Goal: Task Accomplishment & Management: Manage account settings

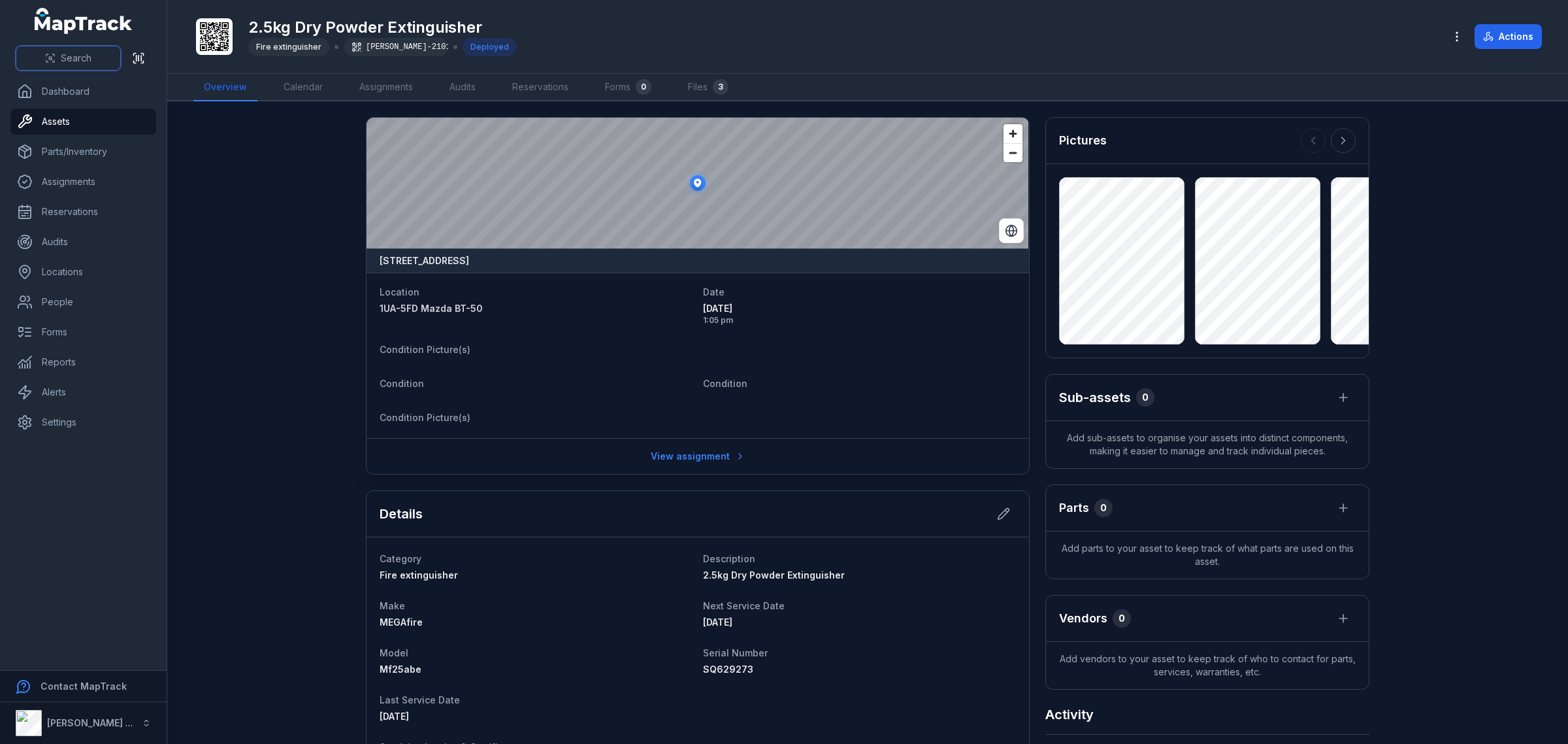
click at [37, 57] on button "Search" at bounding box center [68, 58] width 105 height 25
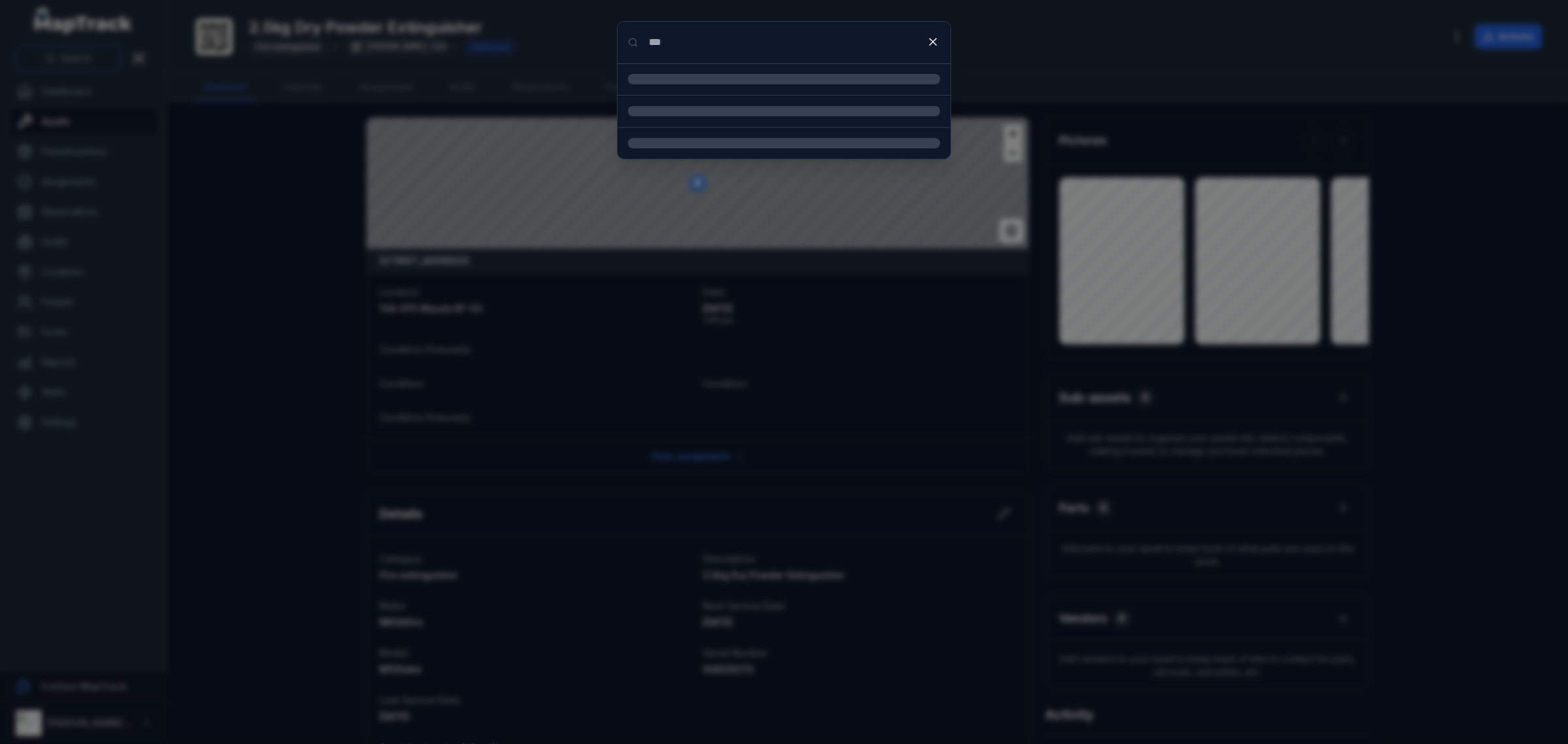
type input "***"
click at [703, 90] on div "1VA-1GD Mazda BT-50 Location" at bounding box center [799, 87] width 281 height 29
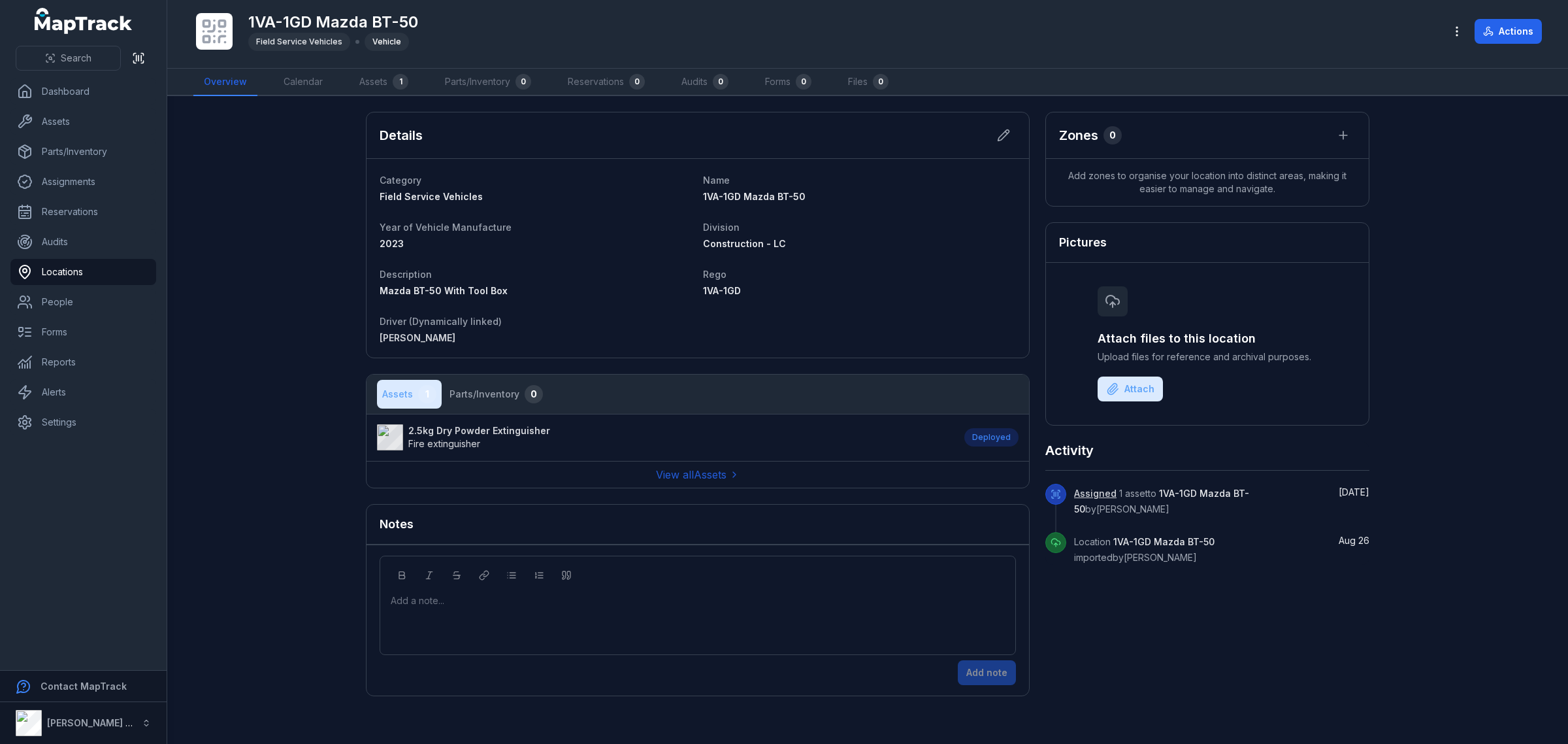
click at [508, 427] on strong "2.5kg Dry Powder Extinguisher" at bounding box center [479, 430] width 142 height 13
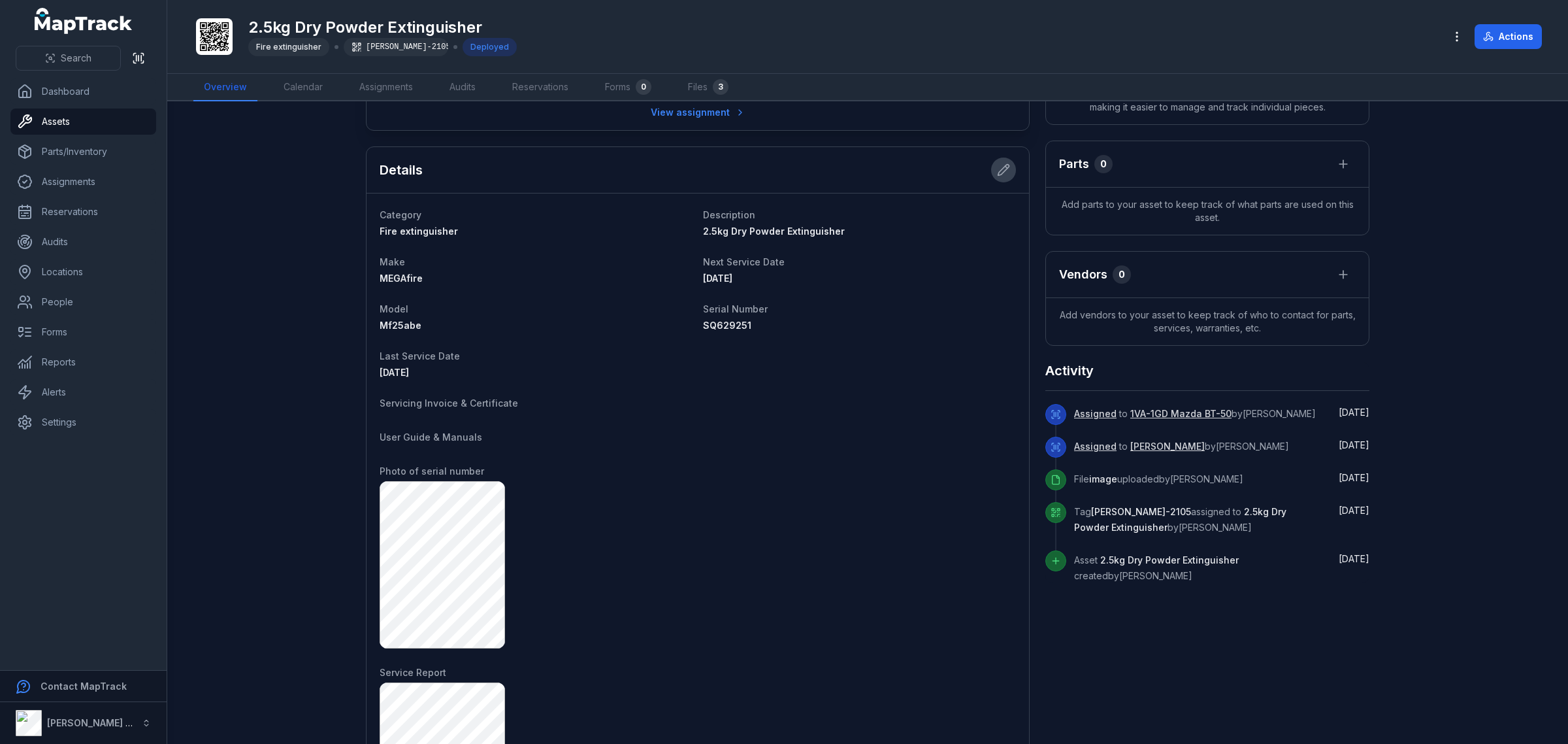
scroll to position [327, 0]
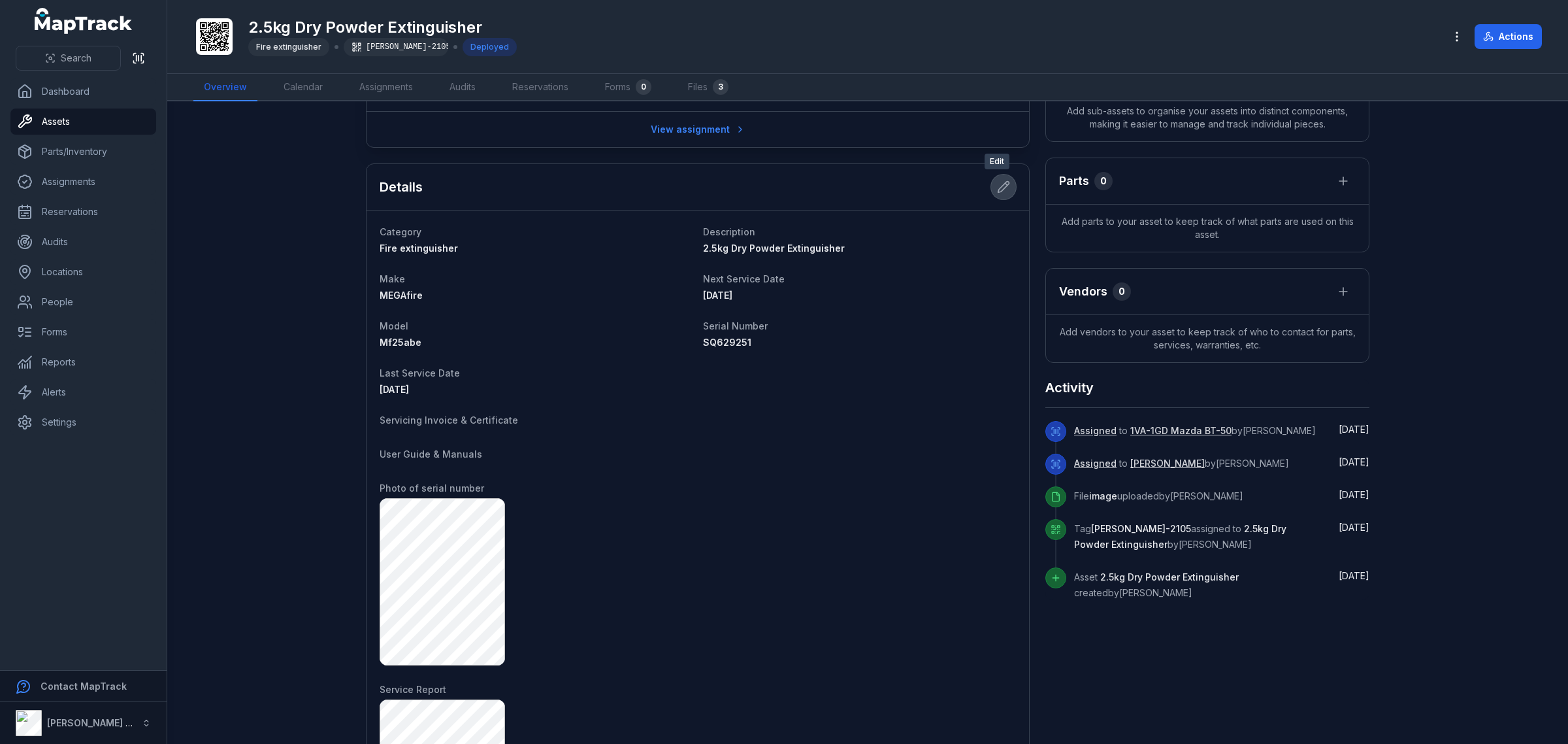
click at [1004, 181] on button at bounding box center [1003, 187] width 25 height 25
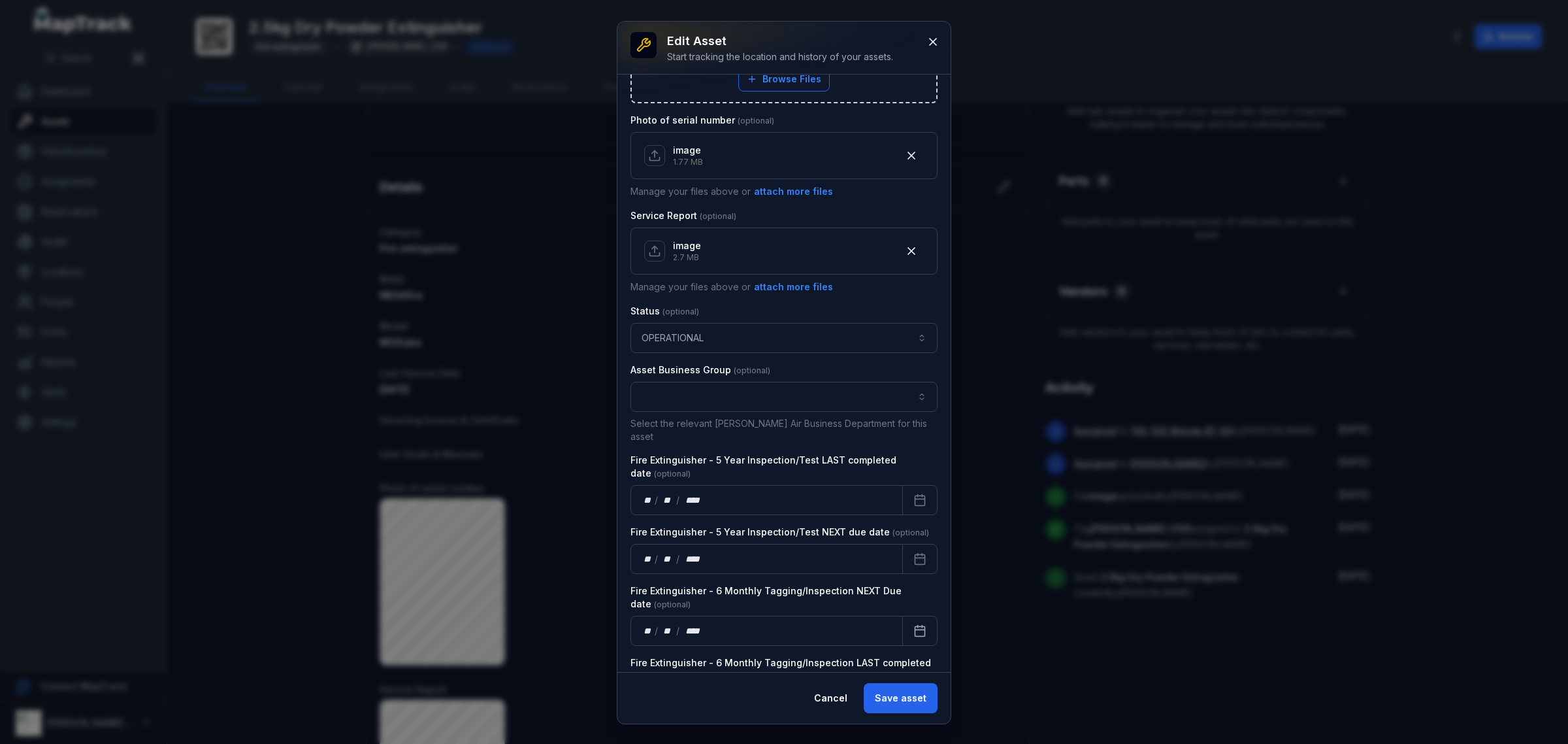
scroll to position [704, 0]
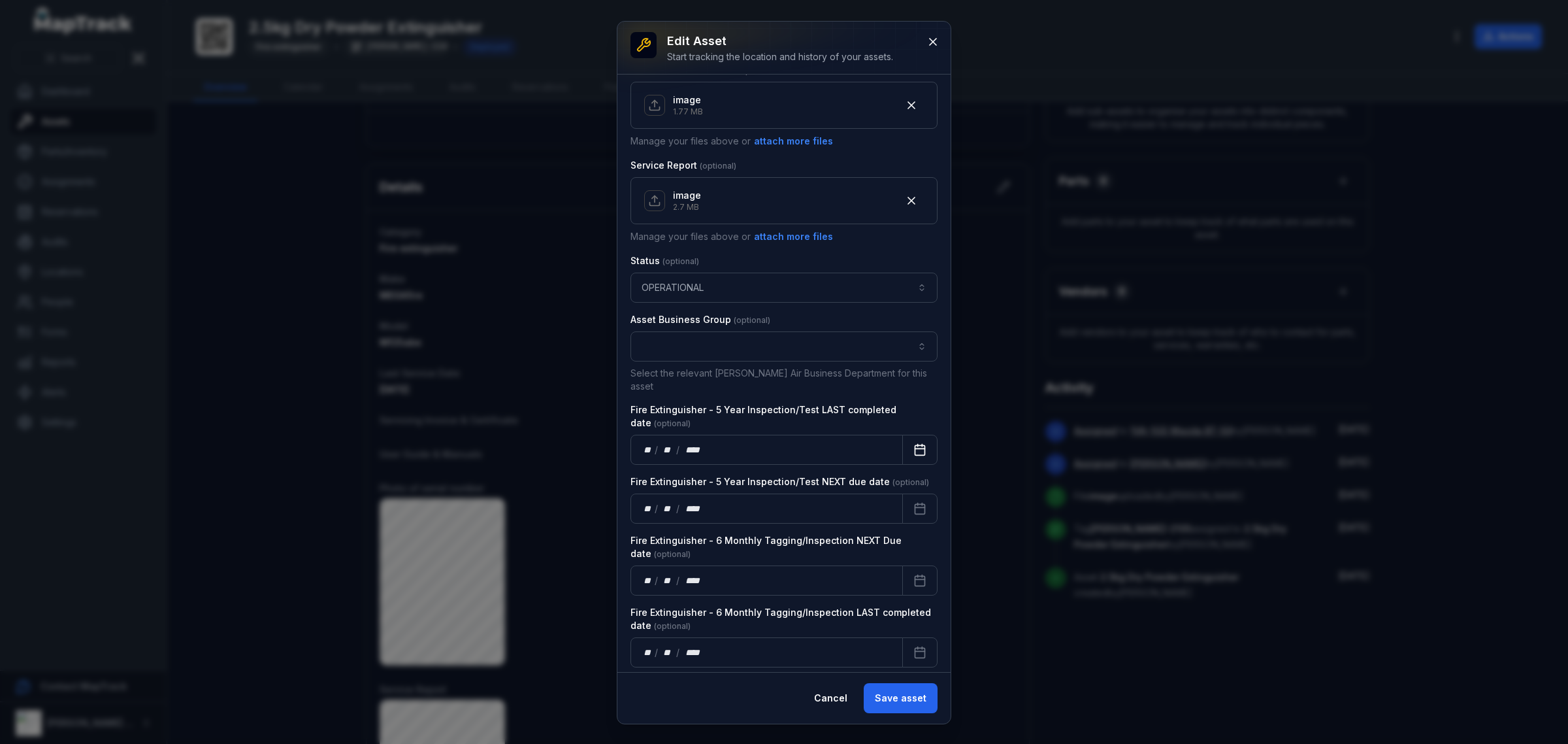
click at [916, 448] on icon "Calendar" at bounding box center [920, 448] width 10 height 0
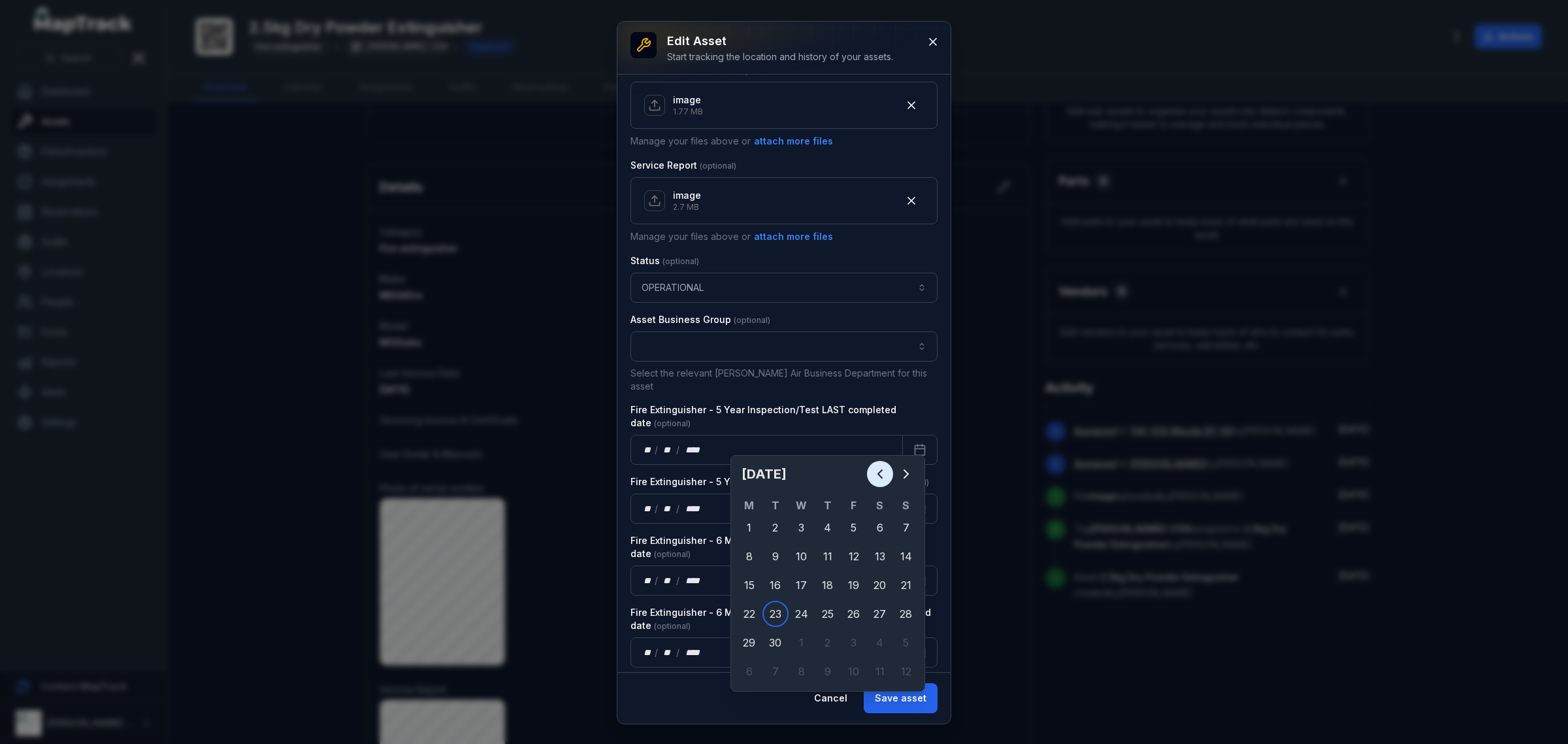
click at [887, 472] on icon "Previous" at bounding box center [880, 474] width 16 height 16
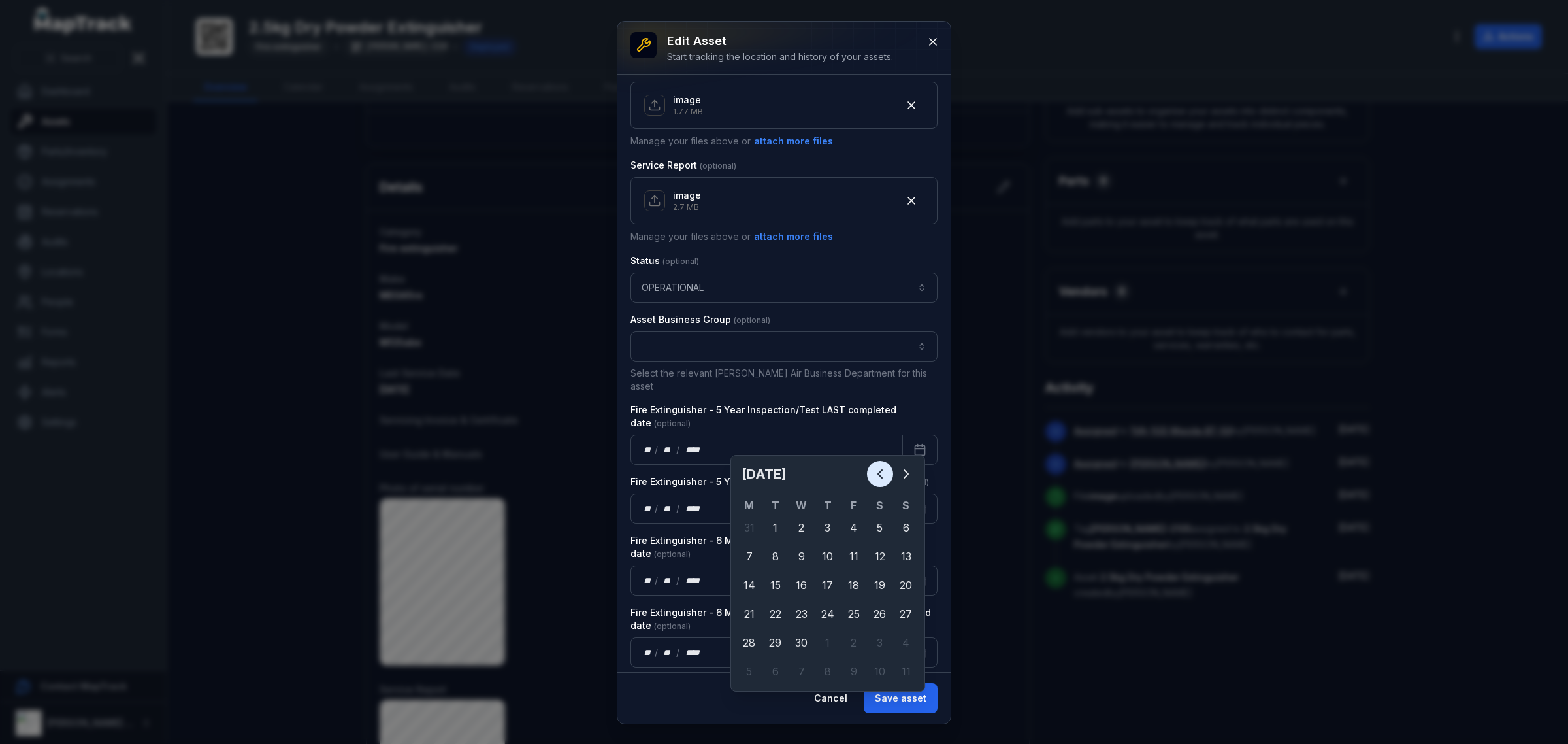
click at [886, 474] on icon "Previous" at bounding box center [880, 474] width 16 height 16
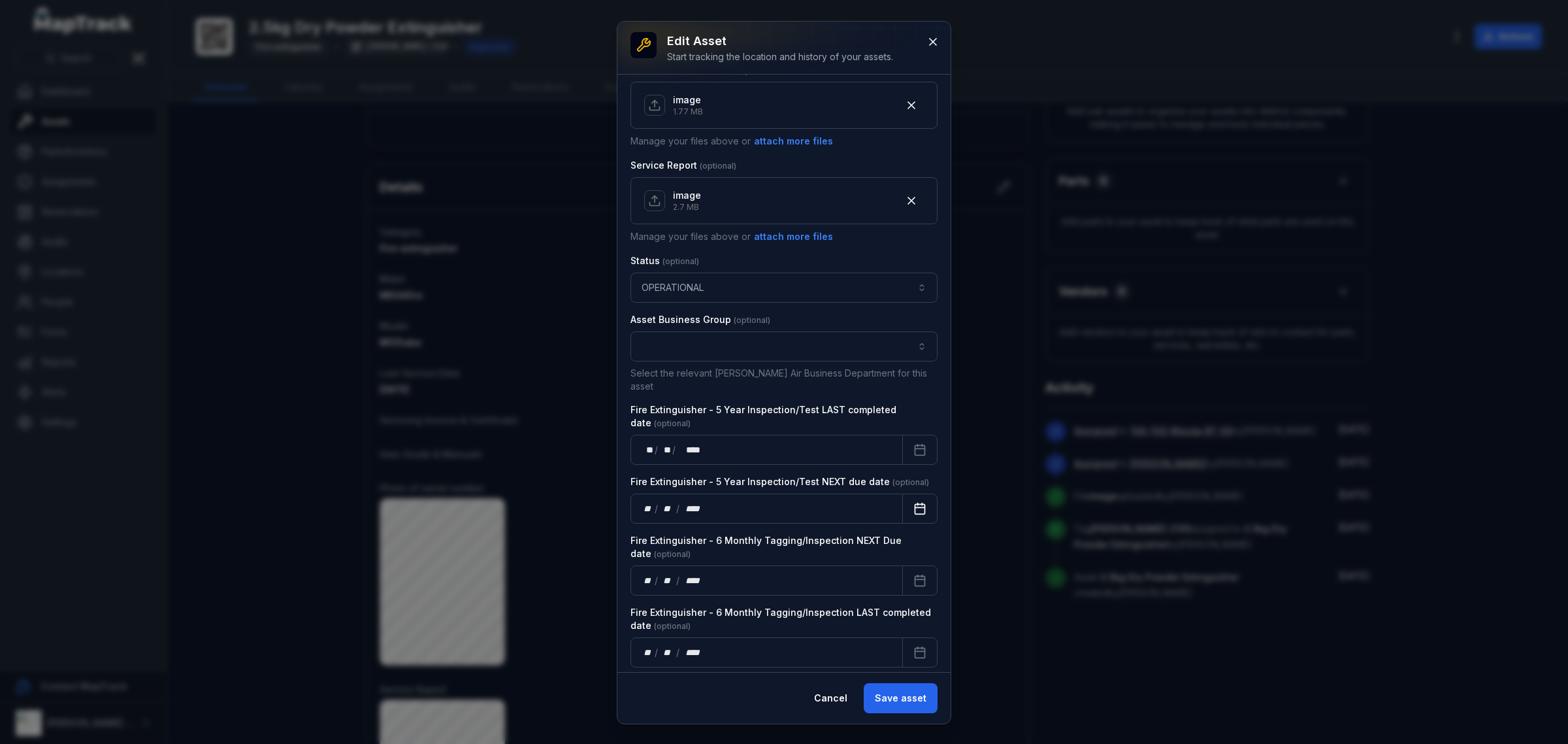
click at [913, 502] on icon "Calendar" at bounding box center [919, 508] width 13 height 13
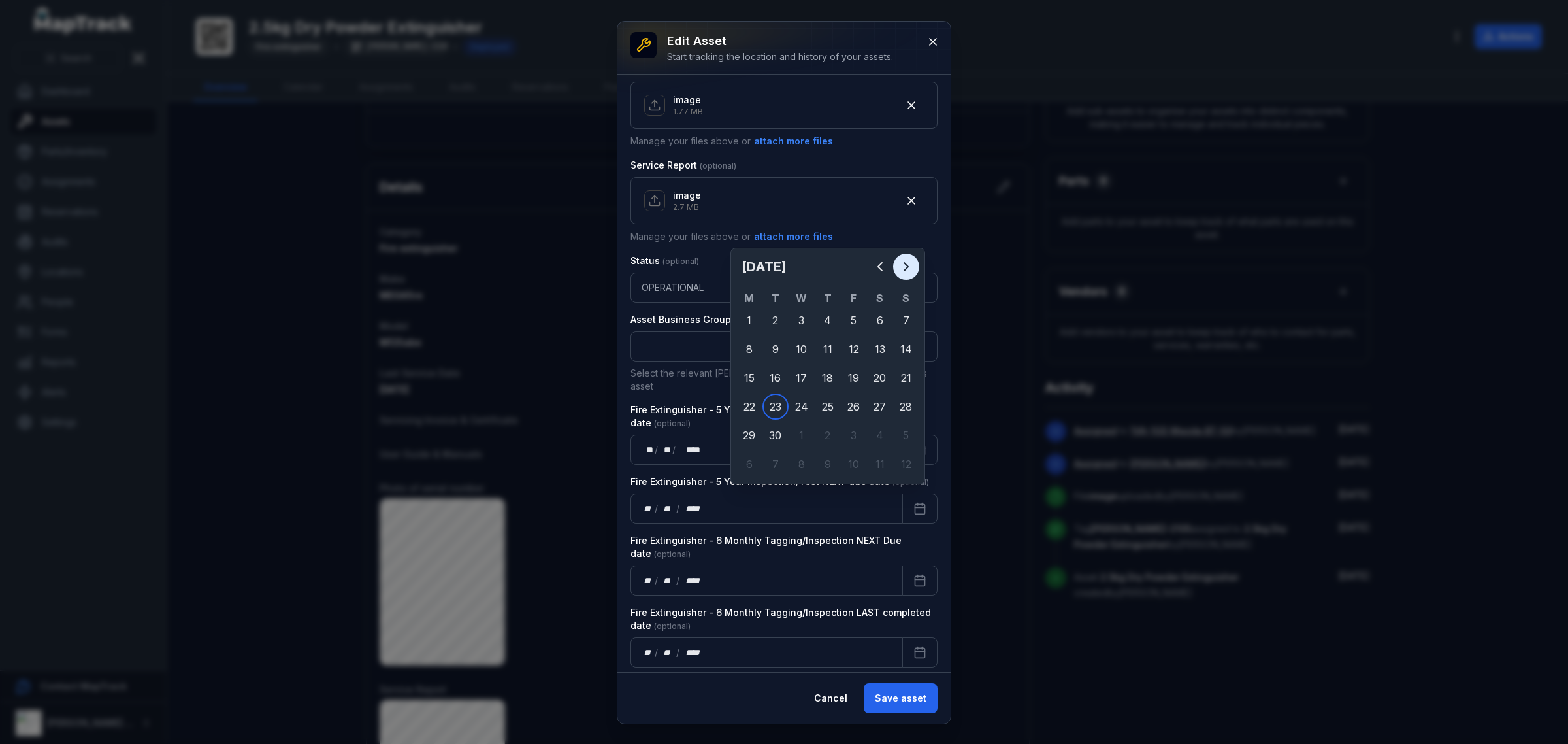
click at [908, 277] on button "Next" at bounding box center [906, 266] width 26 height 26
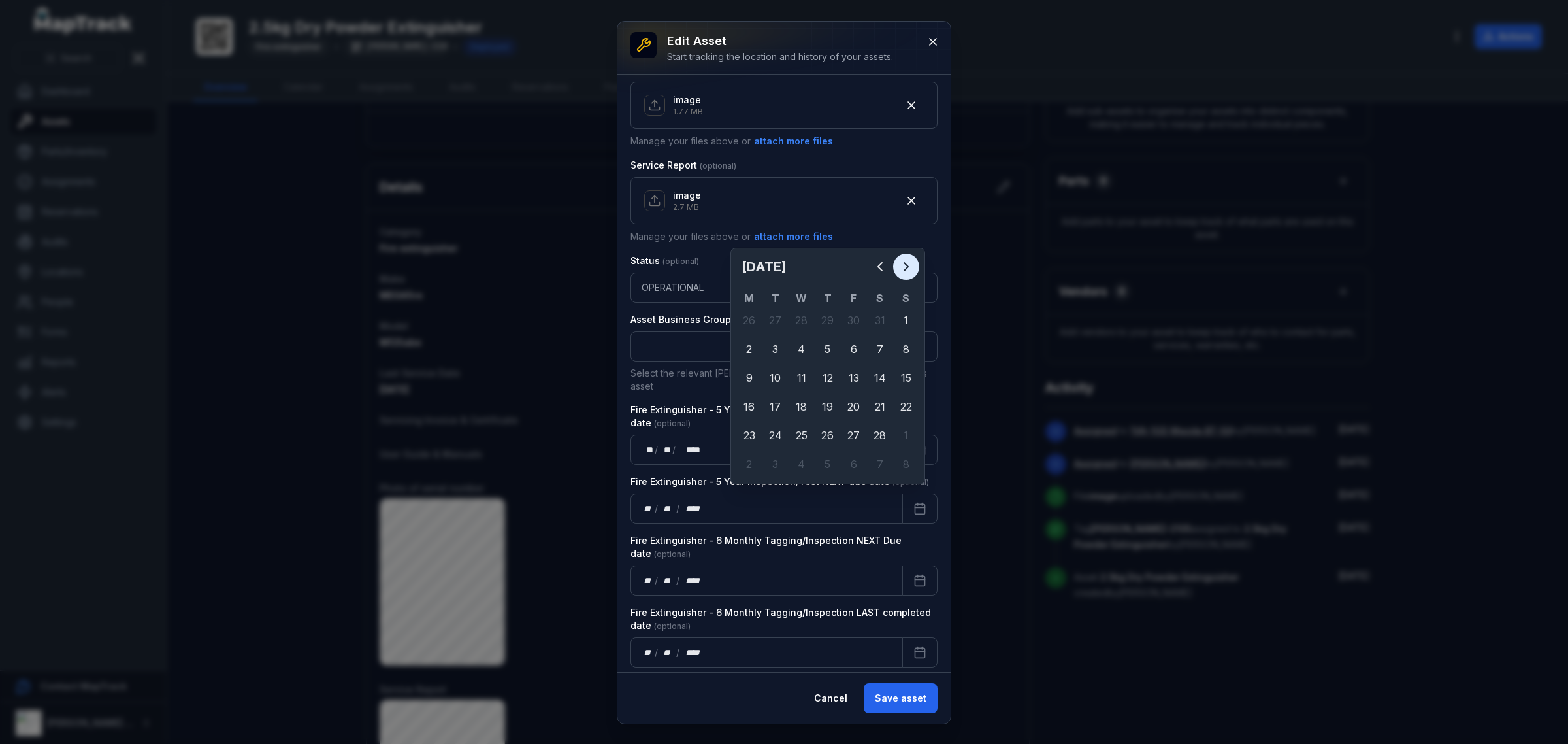
click at [908, 277] on button "Next" at bounding box center [906, 266] width 26 height 26
click at [908, 275] on button "Next" at bounding box center [906, 266] width 26 height 26
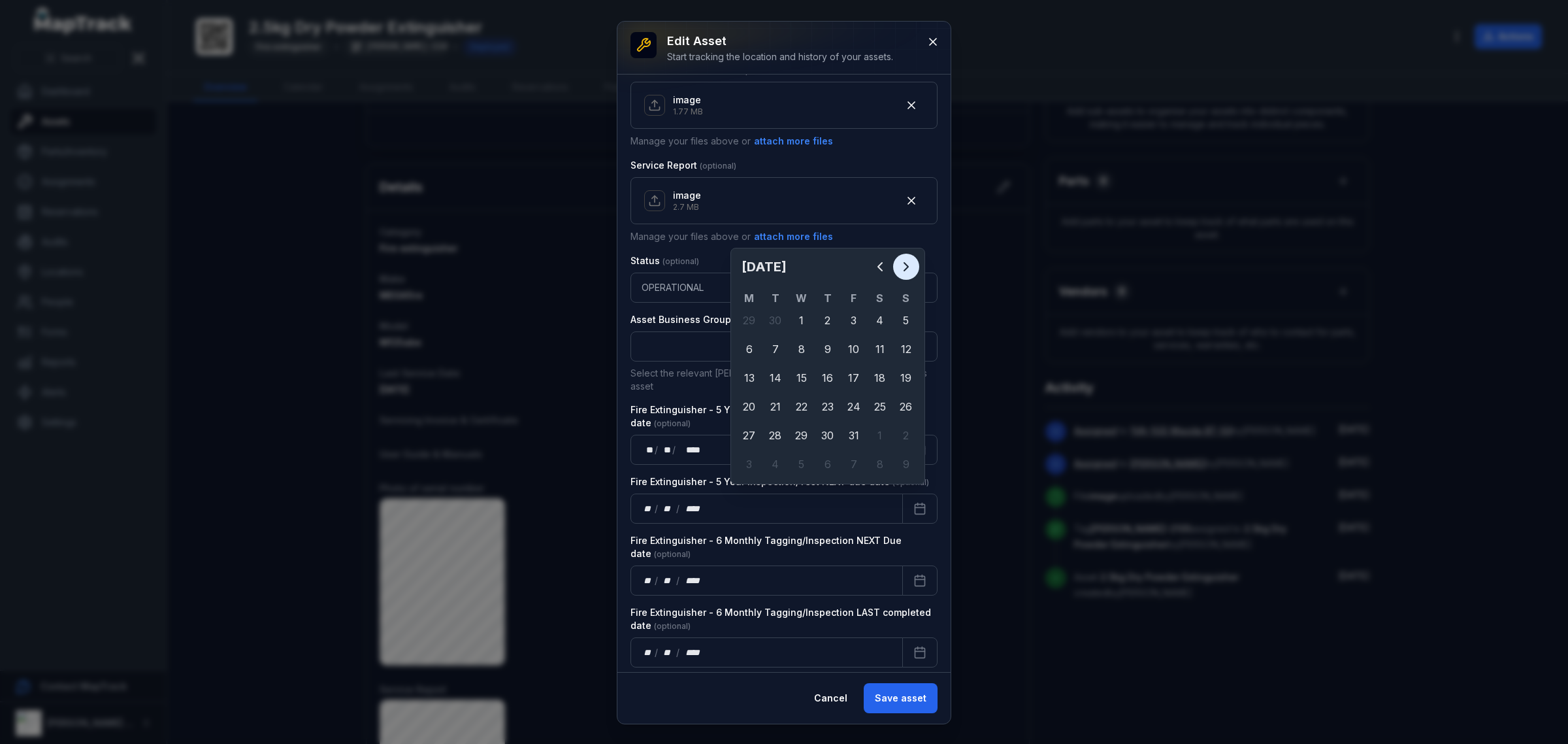
click at [908, 275] on button "Next" at bounding box center [906, 266] width 26 height 26
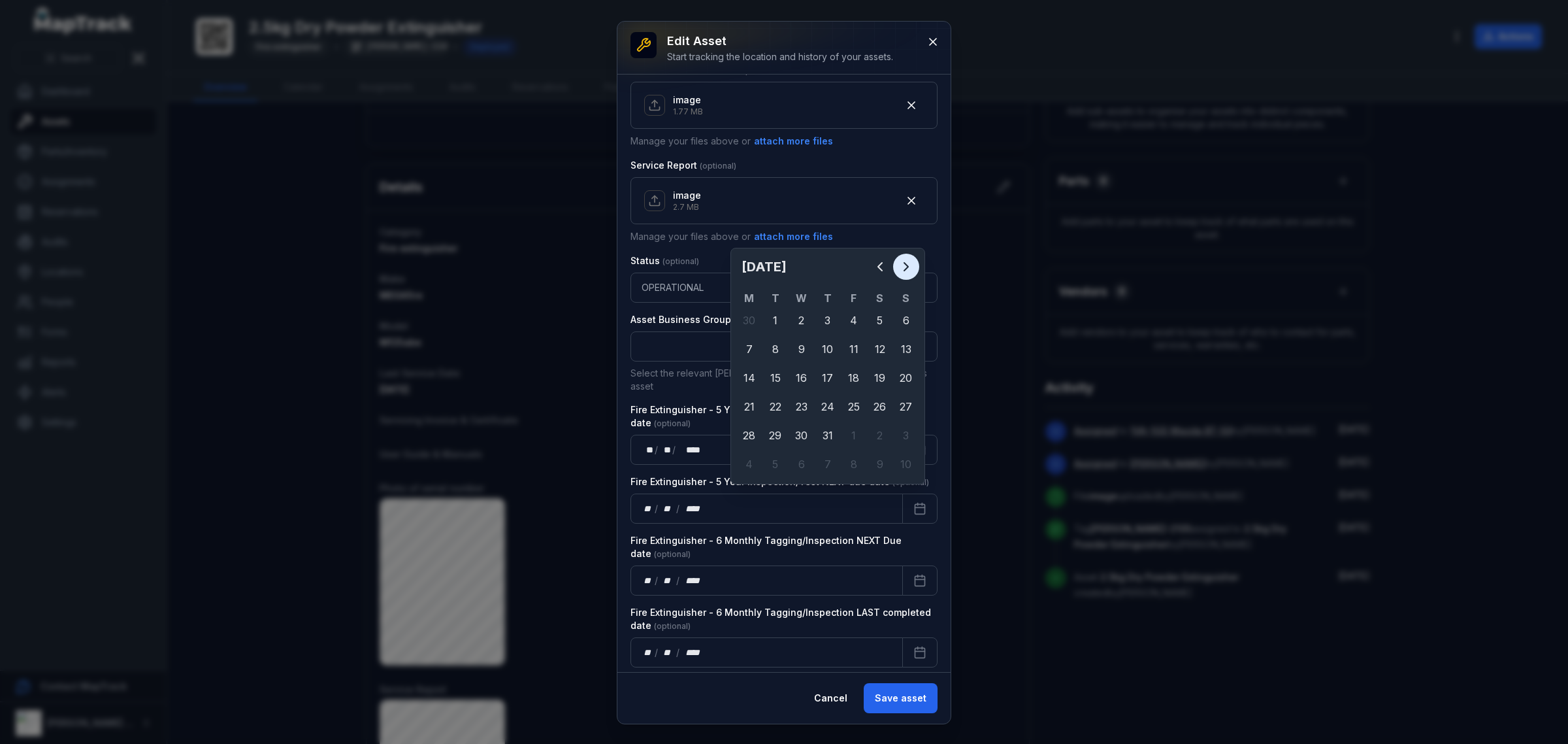
click at [908, 275] on button "Next" at bounding box center [906, 266] width 26 height 26
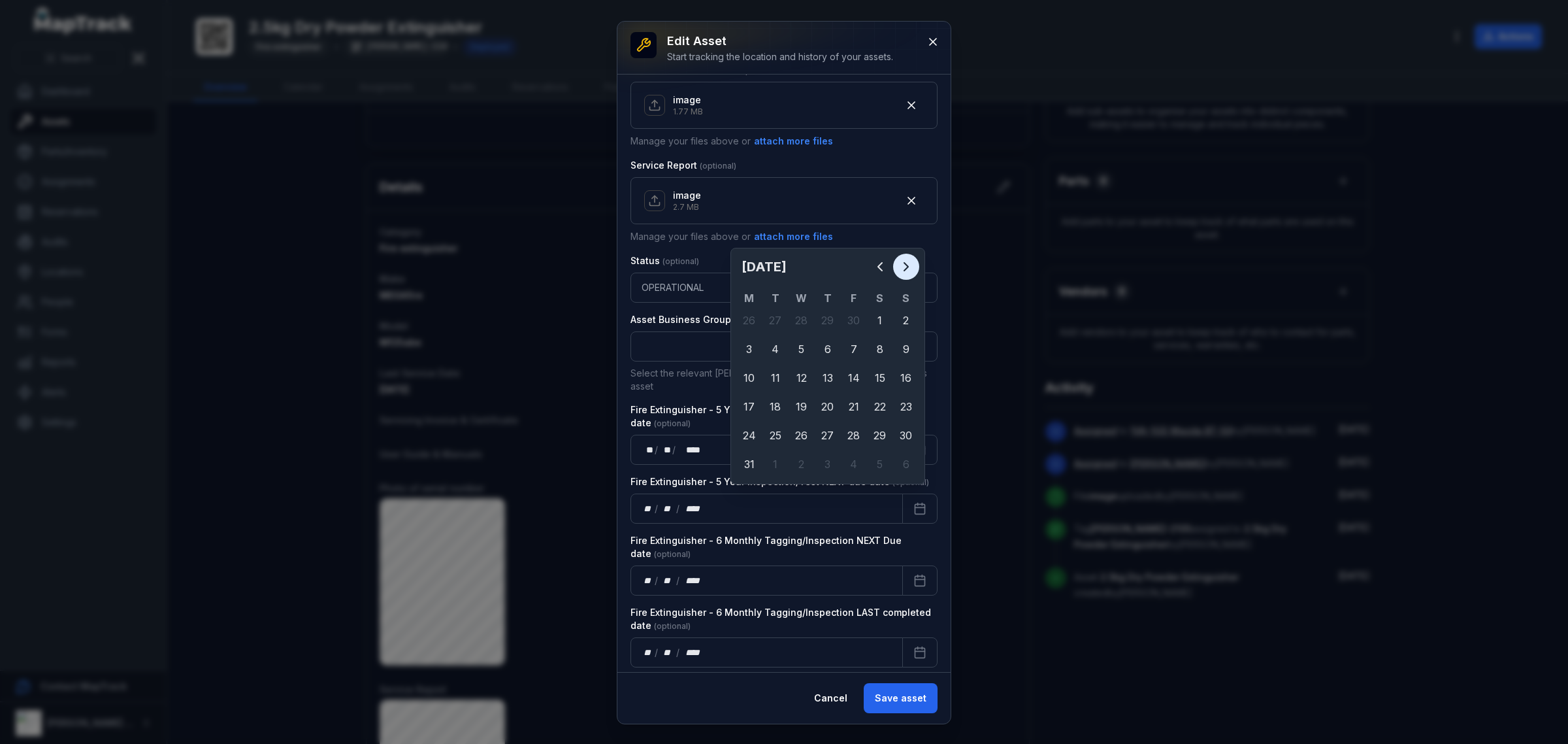
click at [908, 275] on button "Next" at bounding box center [906, 266] width 26 height 26
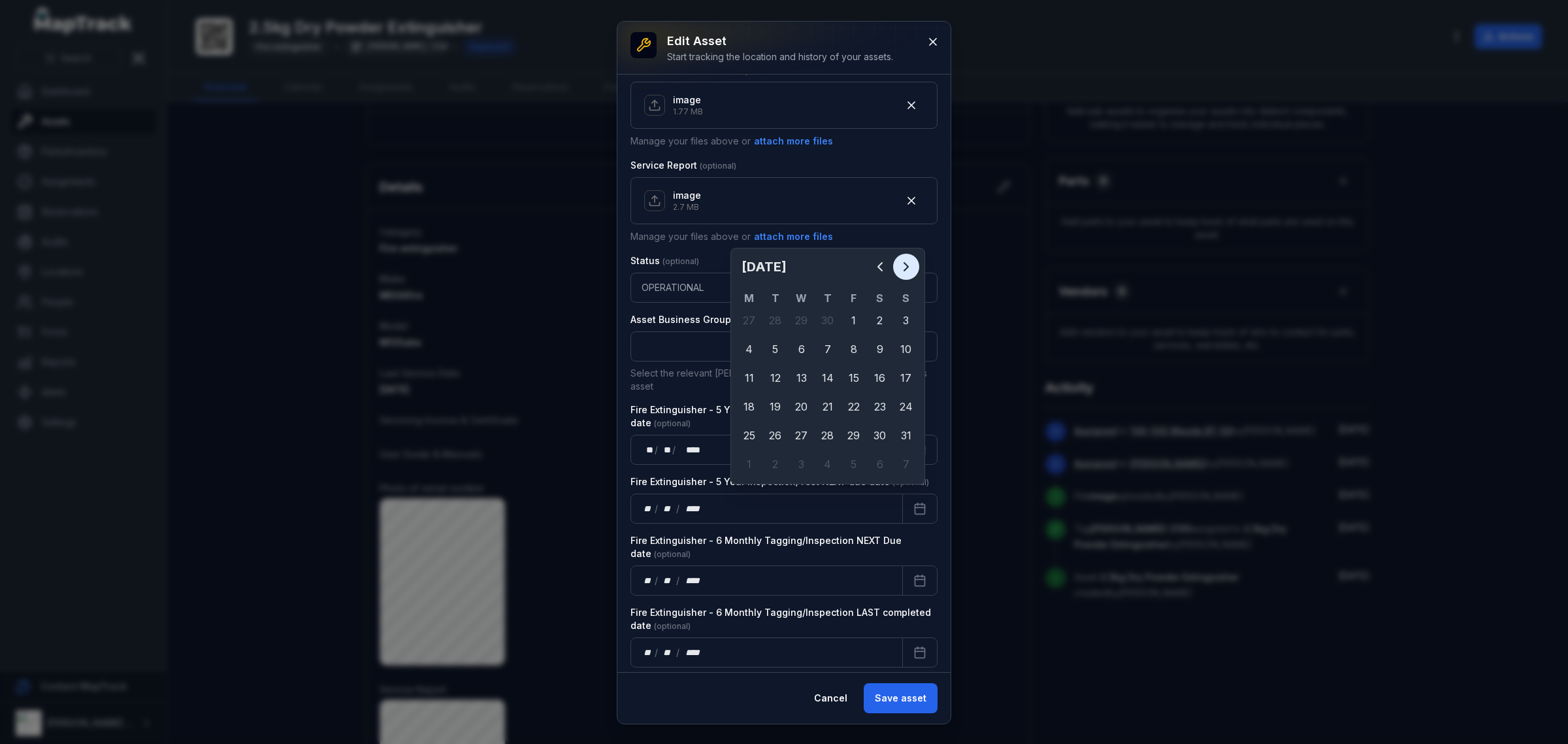
click at [908, 275] on button "Next" at bounding box center [906, 266] width 26 height 26
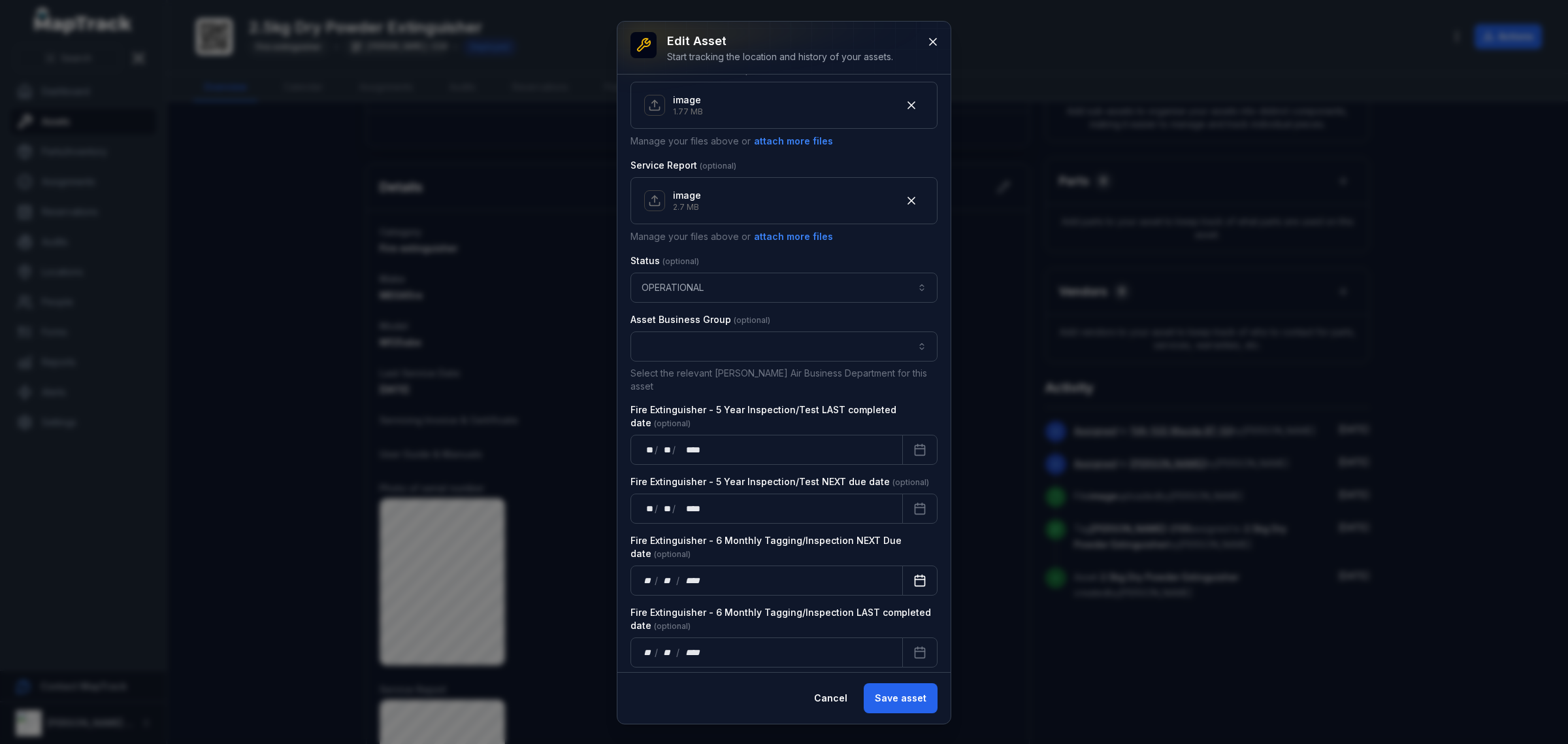
click at [913, 574] on icon "Calendar" at bounding box center [919, 580] width 13 height 13
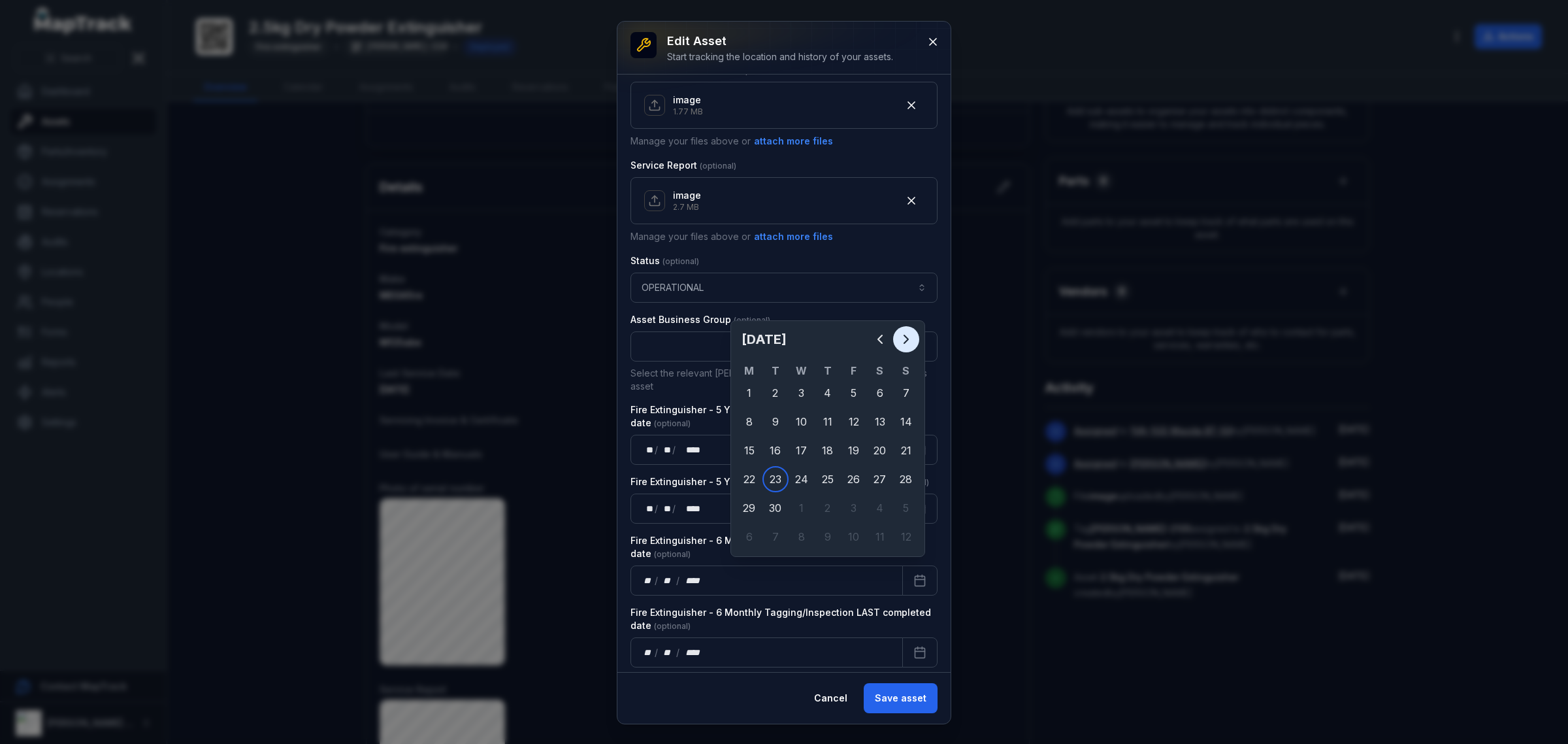
click at [902, 340] on icon "Next" at bounding box center [906, 339] width 16 height 16
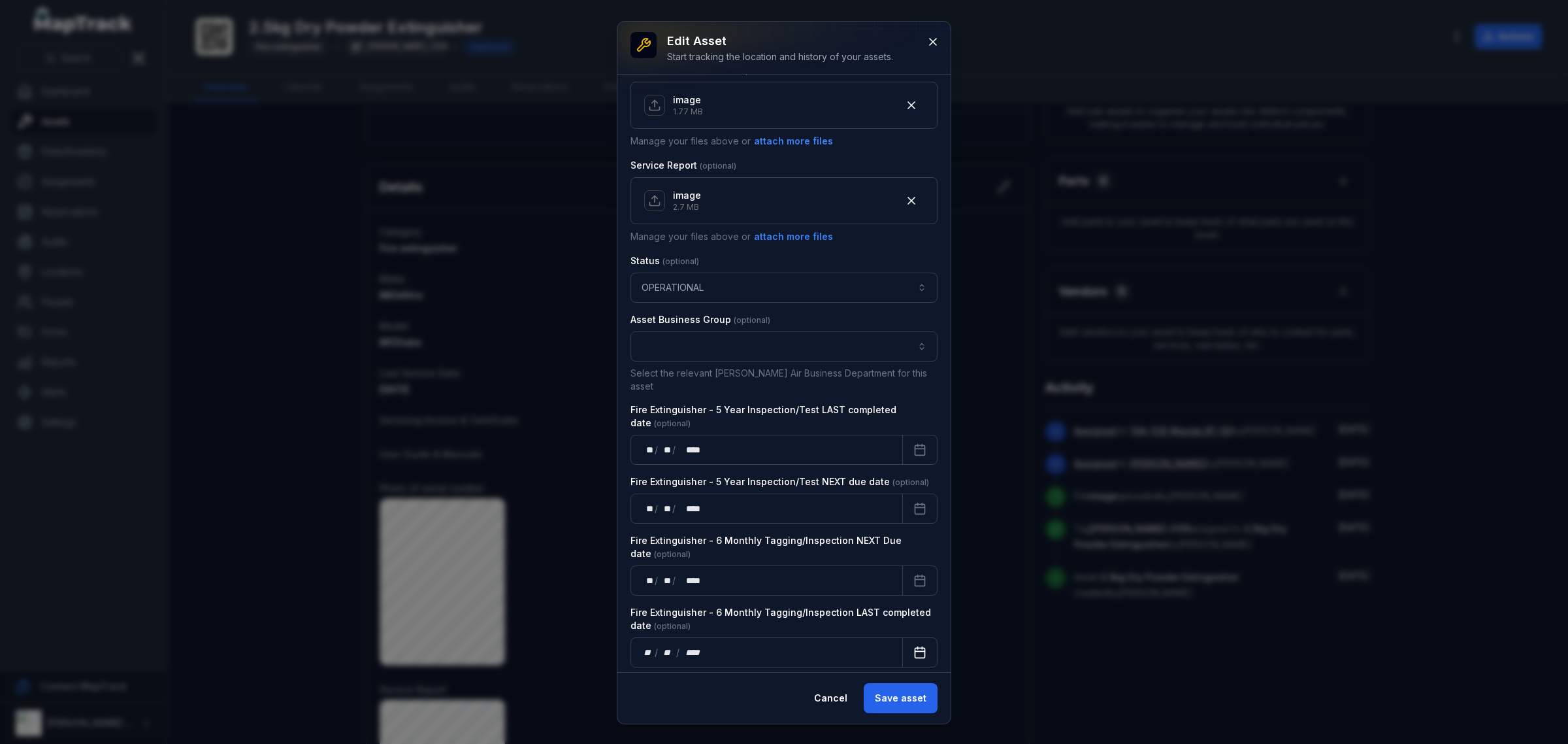
click at [913, 645] on icon "Calendar" at bounding box center [919, 652] width 13 height 13
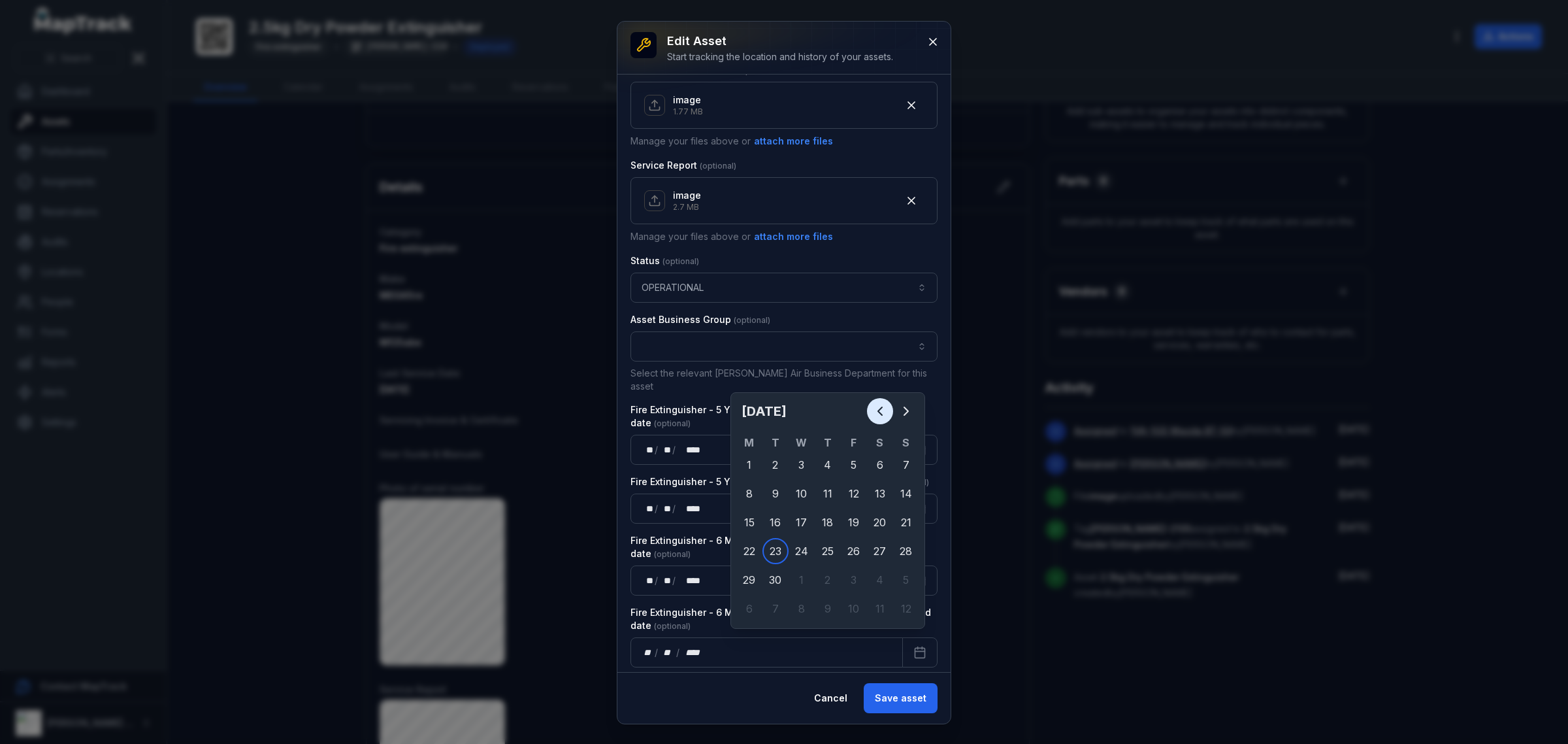
click at [877, 409] on icon "Previous" at bounding box center [880, 411] width 16 height 16
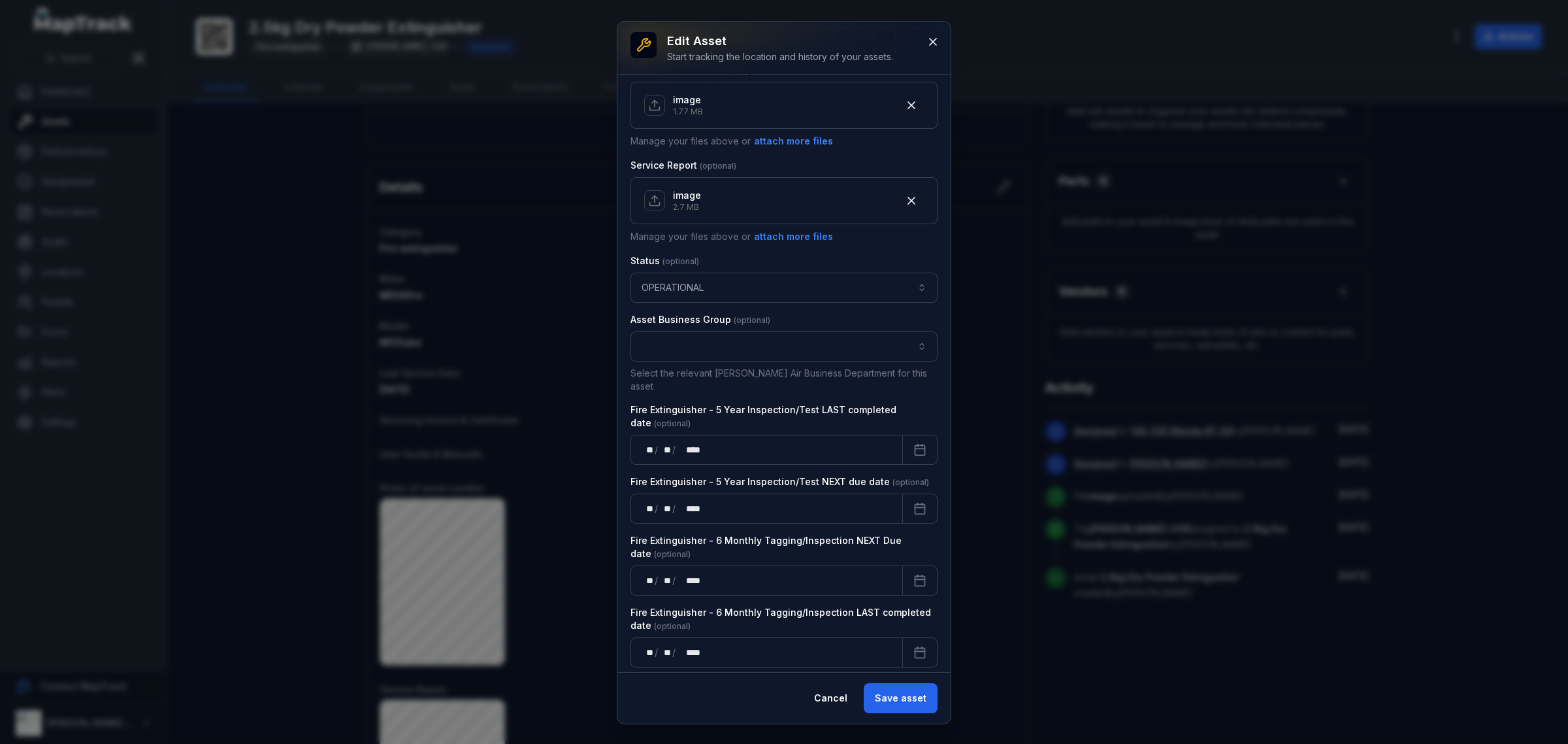
click at [916, 715] on div "Cancel Save asset" at bounding box center [784, 697] width 333 height 52
click at [918, 703] on button "Save asset" at bounding box center [900, 697] width 73 height 30
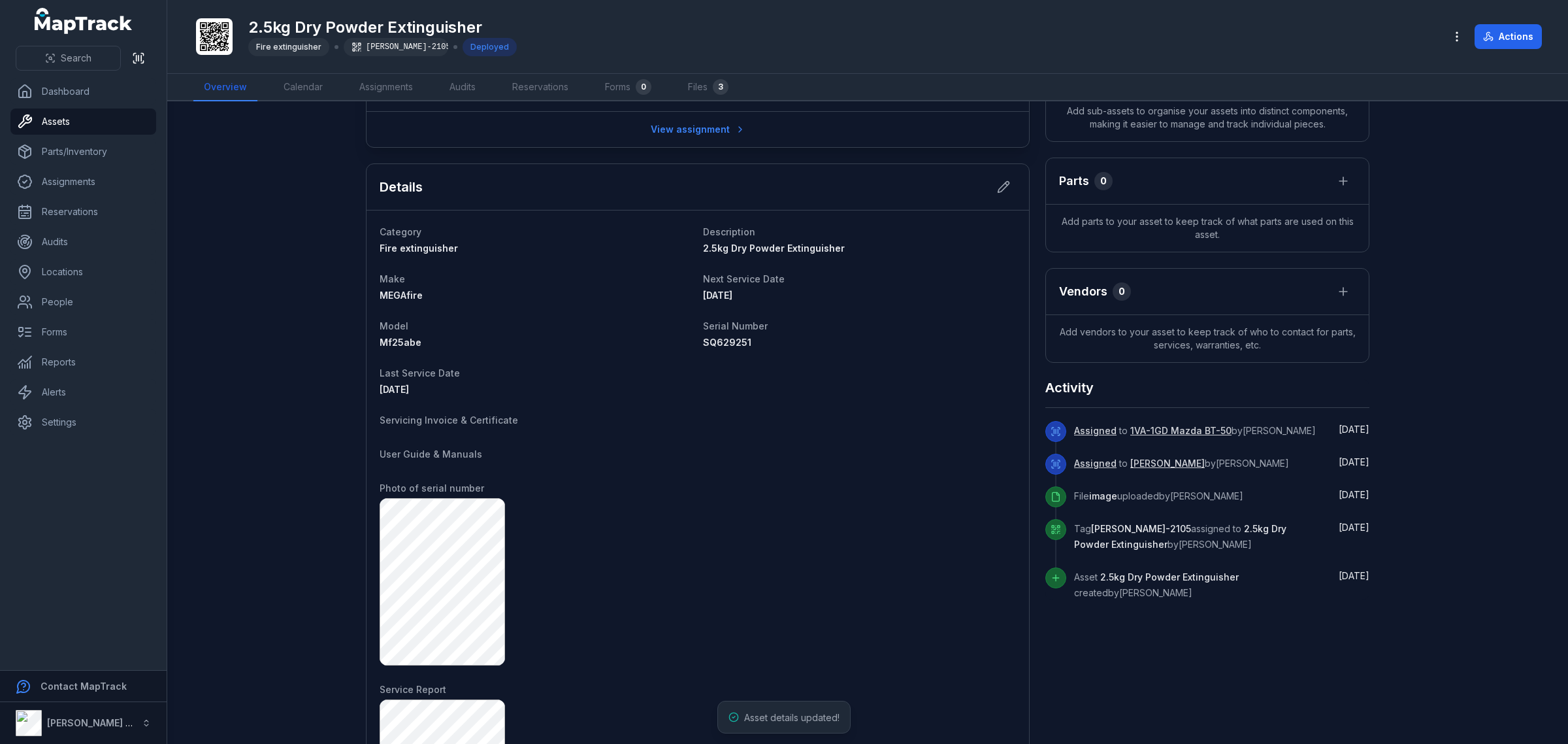
click at [958, 652] on div at bounding box center [697, 582] width 637 height 168
